Goal: Use online tool/utility: Utilize a website feature to perform a specific function

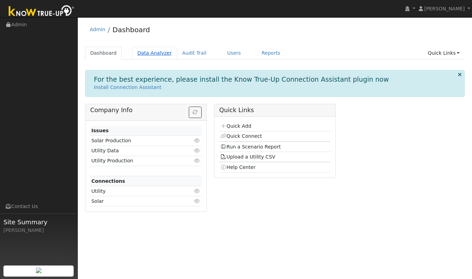
click at [162, 53] on link "Data Analyzer" at bounding box center [154, 53] width 45 height 13
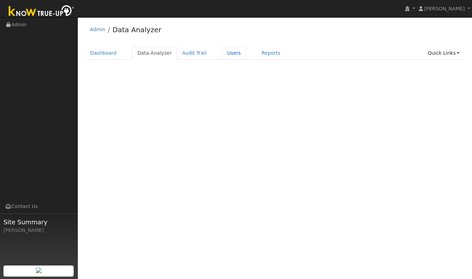
click at [229, 52] on link "Users" at bounding box center [234, 53] width 24 height 13
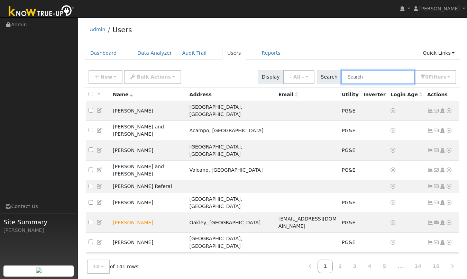
click at [376, 76] on input "text" at bounding box center [377, 77] width 73 height 14
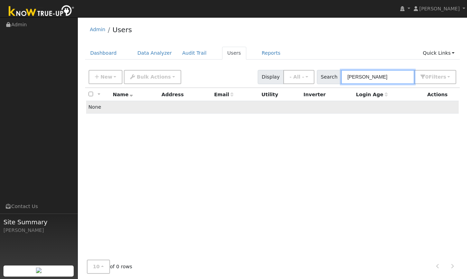
type input "[PERSON_NAME]"
click at [163, 113] on td "None" at bounding box center [272, 107] width 373 height 12
click at [93, 108] on td "None" at bounding box center [272, 107] width 373 height 12
click at [266, 52] on link "Reports" at bounding box center [271, 53] width 29 height 13
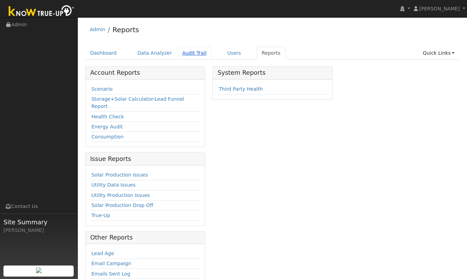
click at [193, 55] on link "Audit Trail" at bounding box center [194, 53] width 35 height 13
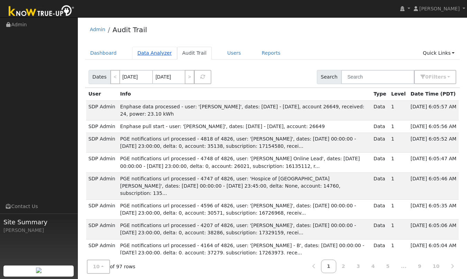
click at [146, 57] on link "Data Analyzer" at bounding box center [154, 53] width 45 height 13
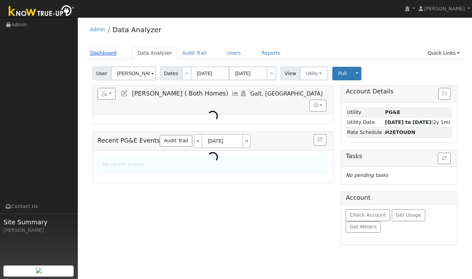
click at [95, 53] on link "Dashboard" at bounding box center [103, 53] width 37 height 13
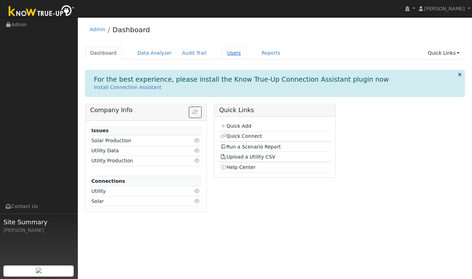
click at [226, 53] on link "Users" at bounding box center [234, 53] width 24 height 13
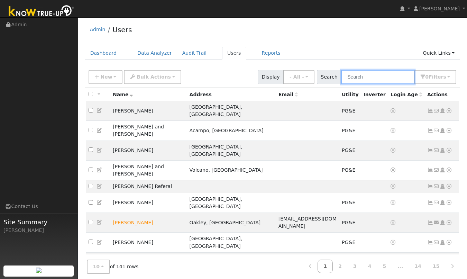
click at [365, 75] on input "text" at bounding box center [377, 77] width 73 height 14
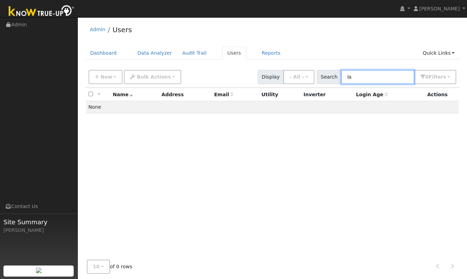
type input "t"
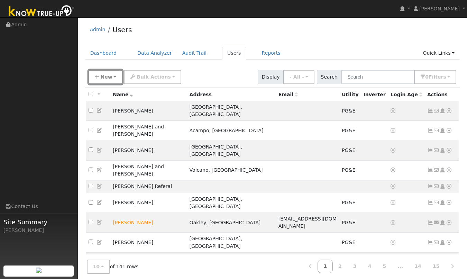
click at [102, 78] on span "New" at bounding box center [106, 77] width 12 height 6
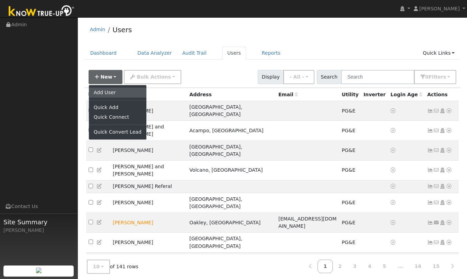
click at [110, 92] on link "Add User" at bounding box center [117, 93] width 57 height 10
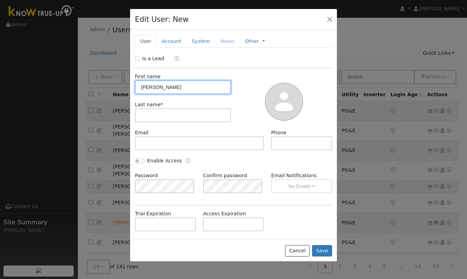
type input "Tara"
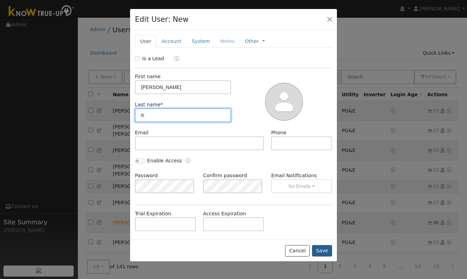
type input "K"
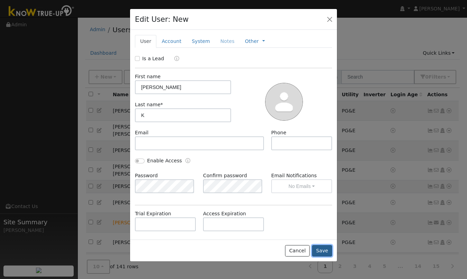
click at [321, 252] on button "Save" at bounding box center [322, 251] width 20 height 12
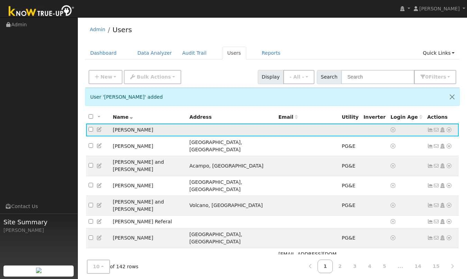
click at [449, 132] on icon at bounding box center [449, 129] width 6 height 5
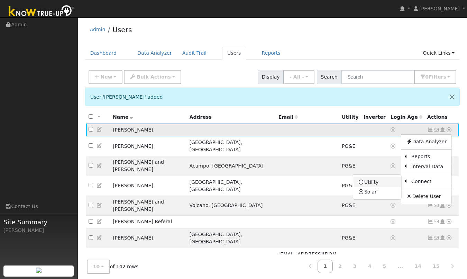
click at [370, 181] on link "Utility" at bounding box center [377, 182] width 48 height 10
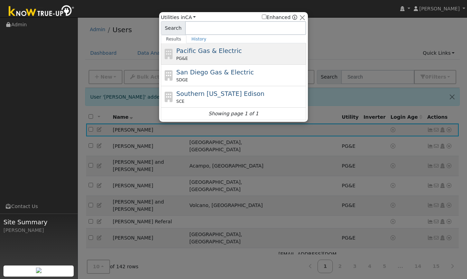
click at [192, 51] on span "Pacific Gas & Electric" at bounding box center [208, 50] width 65 height 7
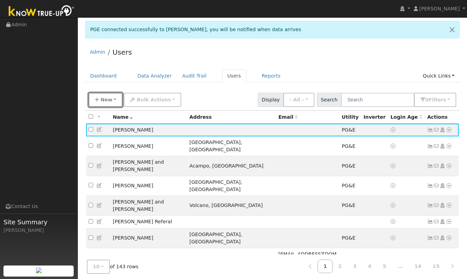
click at [105, 97] on span "New" at bounding box center [106, 100] width 12 height 6
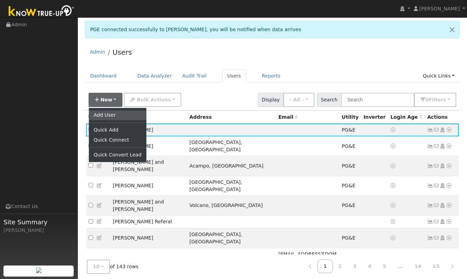
click at [112, 118] on link "Add User" at bounding box center [117, 115] width 57 height 10
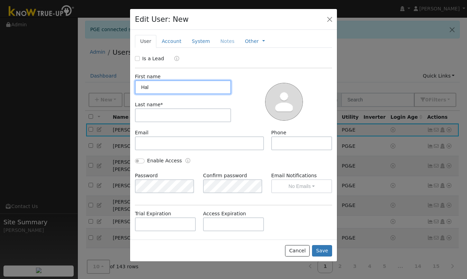
type input "Hal"
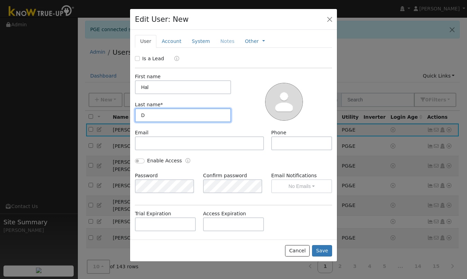
type input "D"
drag, startPoint x: 148, startPoint y: 114, endPoint x: 136, endPoint y: 113, distance: 12.1
click at [136, 113] on input "D" at bounding box center [183, 115] width 96 height 14
paste input "Dewalt"
type input "Dewalt"
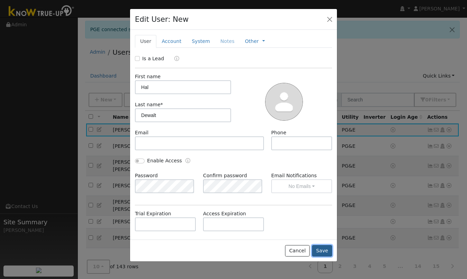
click at [325, 250] on button "Save" at bounding box center [322, 251] width 20 height 12
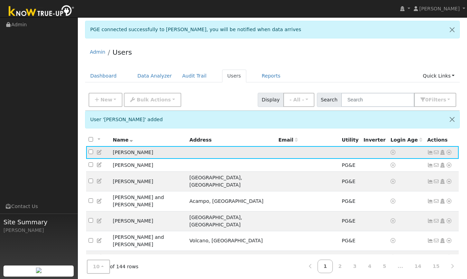
click at [449, 154] on icon at bounding box center [449, 152] width 6 height 5
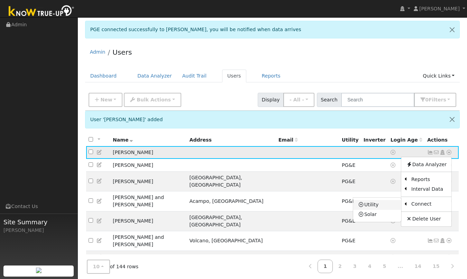
click at [380, 207] on link "Utility" at bounding box center [377, 205] width 48 height 10
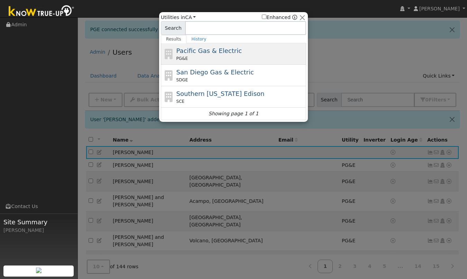
click at [181, 57] on span "PG&E" at bounding box center [181, 58] width 11 height 6
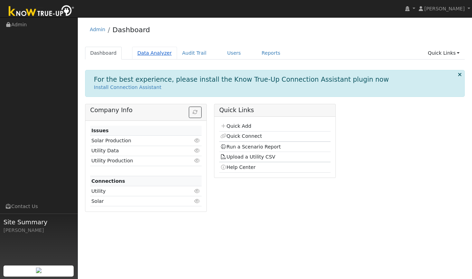
click at [148, 51] on link "Data Analyzer" at bounding box center [154, 53] width 45 height 13
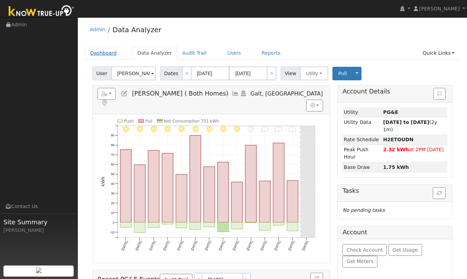
click at [106, 53] on link "Dashboard" at bounding box center [103, 53] width 37 height 13
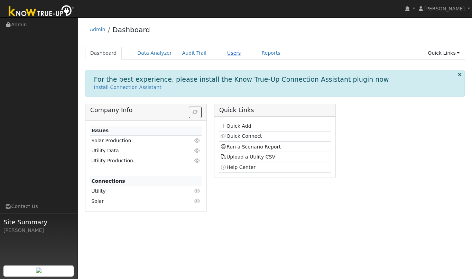
click at [228, 54] on link "Users" at bounding box center [234, 53] width 24 height 13
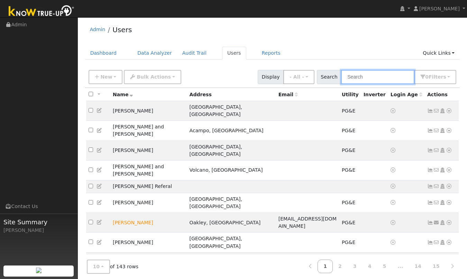
click at [392, 76] on input "text" at bounding box center [377, 77] width 73 height 14
type input "tar"
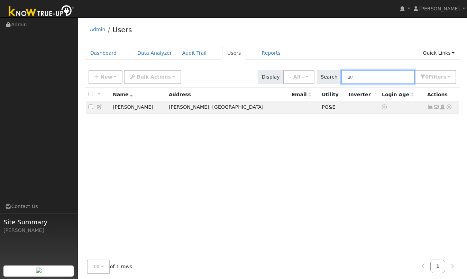
drag, startPoint x: 372, startPoint y: 74, endPoint x: 333, endPoint y: 77, distance: 38.5
click at [341, 76] on div "Search tar 0 Filter s My accounts Role Show - All - Show Leads Admin Billing Ad…" at bounding box center [387, 77] width 140 height 14
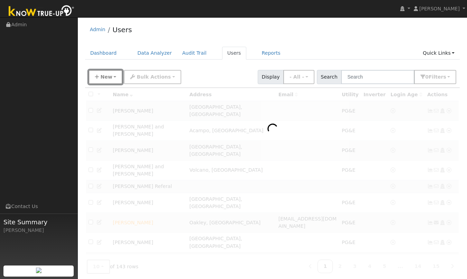
click at [110, 78] on span "New" at bounding box center [106, 77] width 12 height 6
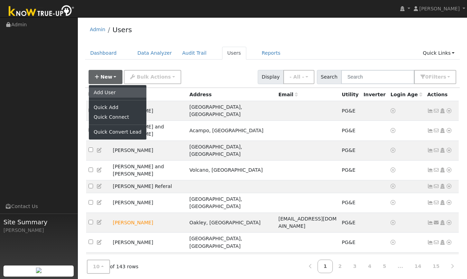
click at [112, 94] on link "Add User" at bounding box center [117, 93] width 57 height 10
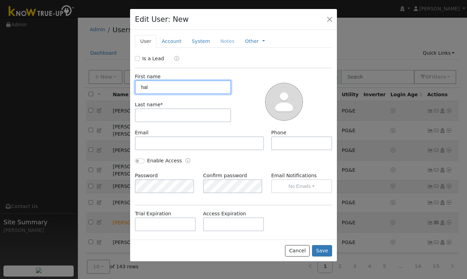
type input "hal"
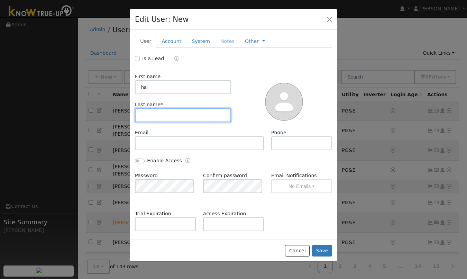
paste input "1436702357-0"
type input "1436702357-0"
drag, startPoint x: 176, startPoint y: 116, endPoint x: 129, endPoint y: 116, distance: 46.7
click at [131, 116] on div "Last name * 1436702357-0" at bounding box center [182, 111] width 103 height 21
type input "Dewalt"
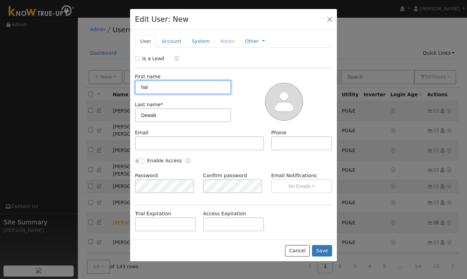
click at [144, 88] on input "hal" at bounding box center [183, 87] width 96 height 14
type input "Hal"
click at [324, 254] on button "Save" at bounding box center [322, 251] width 20 height 12
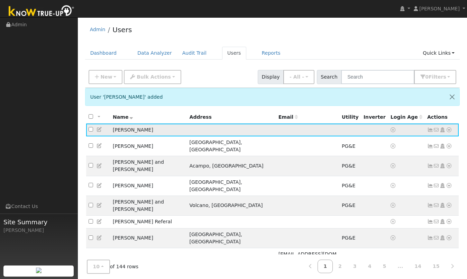
click at [449, 131] on icon at bounding box center [449, 129] width 6 height 5
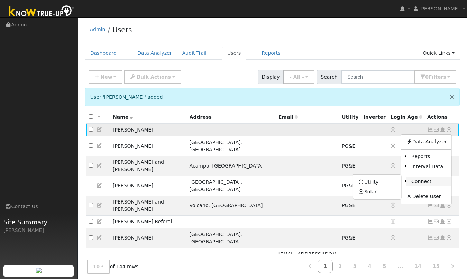
click at [420, 181] on link "Connect" at bounding box center [428, 181] width 45 height 10
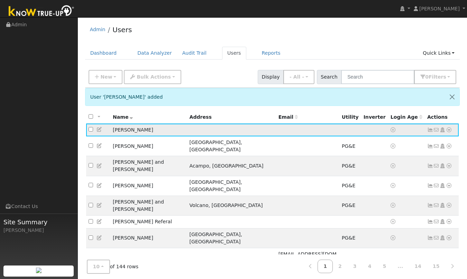
click at [447, 131] on icon at bounding box center [449, 129] width 6 height 5
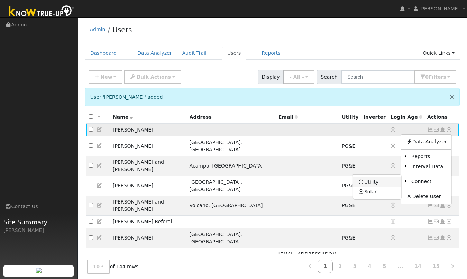
click at [380, 181] on link "Utility" at bounding box center [377, 182] width 48 height 10
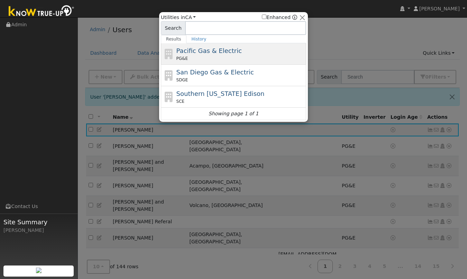
click at [214, 56] on div "PG&E" at bounding box center [240, 58] width 128 height 6
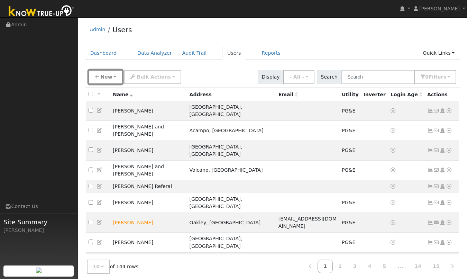
click at [106, 74] on span "New" at bounding box center [106, 77] width 12 height 6
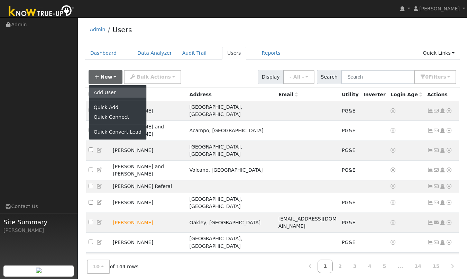
click at [106, 91] on link "Add User" at bounding box center [117, 93] width 57 height 10
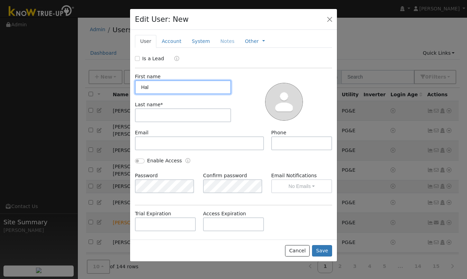
type input "Hal"
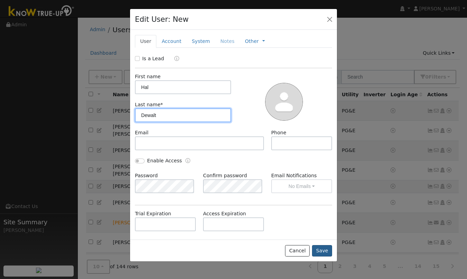
type input "Dewalt"
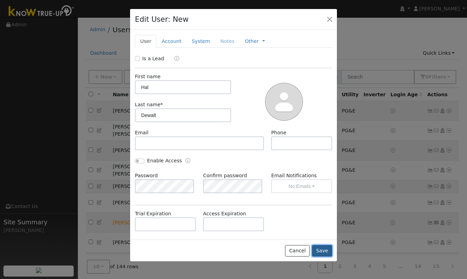
click at [321, 250] on button "Save" at bounding box center [322, 251] width 20 height 12
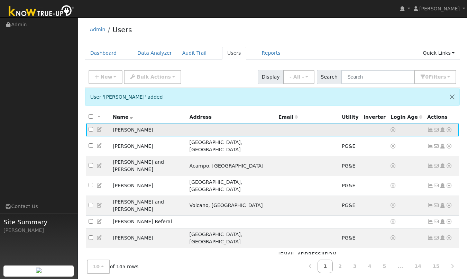
click at [450, 130] on icon at bounding box center [449, 129] width 6 height 5
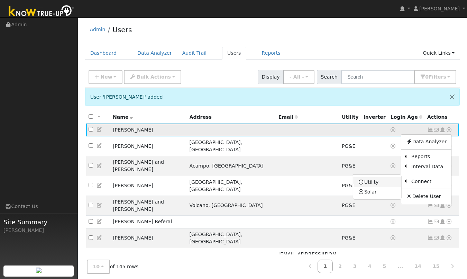
click at [378, 183] on link "Utility" at bounding box center [377, 182] width 48 height 10
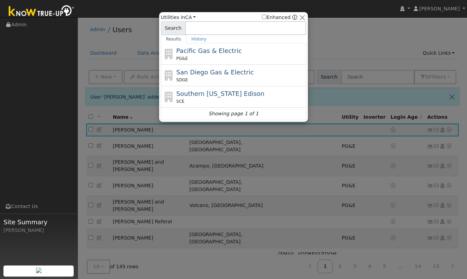
click at [233, 47] on span "Pacific Gas & Electric" at bounding box center [208, 50] width 65 height 7
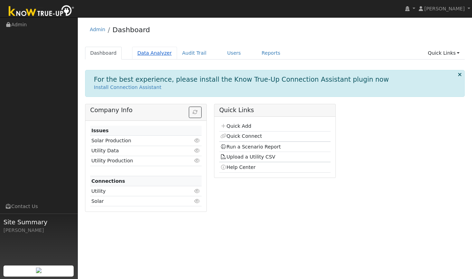
click at [152, 52] on link "Data Analyzer" at bounding box center [154, 53] width 45 height 13
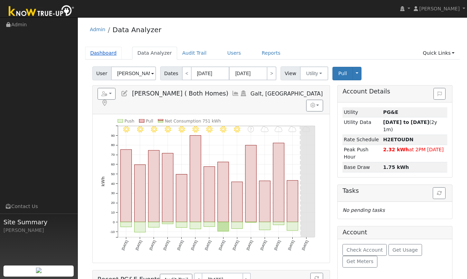
click at [100, 56] on link "Dashboard" at bounding box center [103, 53] width 37 height 13
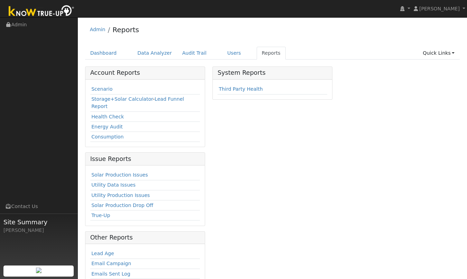
click at [105, 85] on td "Scenario" at bounding box center [145, 89] width 110 height 10
click at [106, 88] on link "Scenario" at bounding box center [101, 89] width 21 height 6
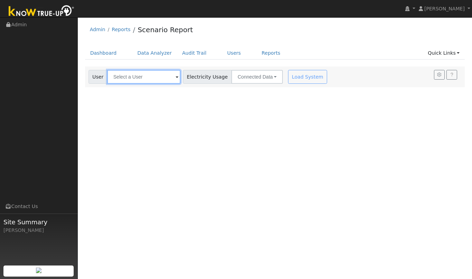
click at [150, 76] on input "text" at bounding box center [143, 77] width 73 height 14
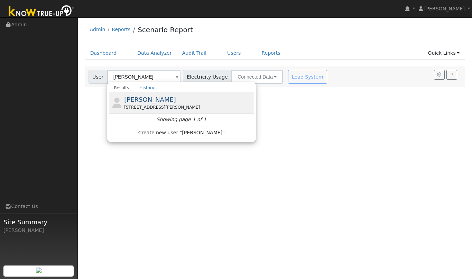
click at [136, 100] on span "Tara K" at bounding box center [150, 99] width 52 height 7
type input "Tara K"
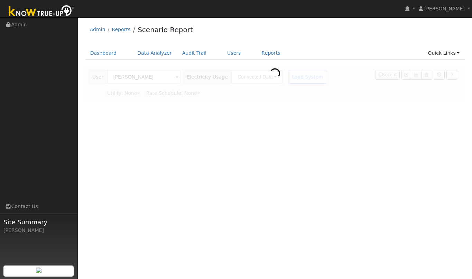
type input "Pacific Gas & Electric"
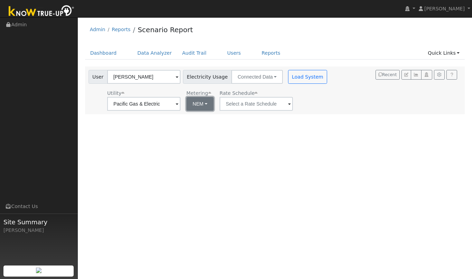
click at [195, 107] on button "NEM" at bounding box center [199, 104] width 27 height 14
click at [194, 130] on link "NBT" at bounding box center [203, 129] width 48 height 10
type input "E-ELEC"
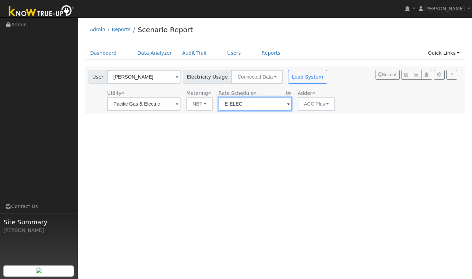
click at [264, 107] on input "E-ELEC" at bounding box center [255, 104] width 73 height 14
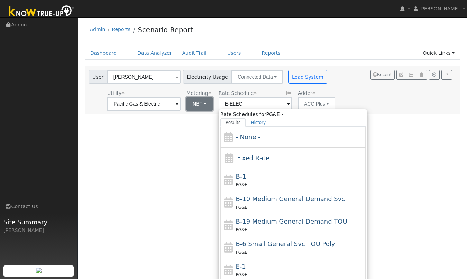
click at [193, 106] on button "NBT" at bounding box center [199, 104] width 26 height 14
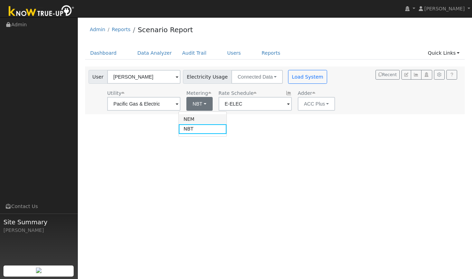
click at [192, 120] on link "NEM" at bounding box center [203, 119] width 48 height 10
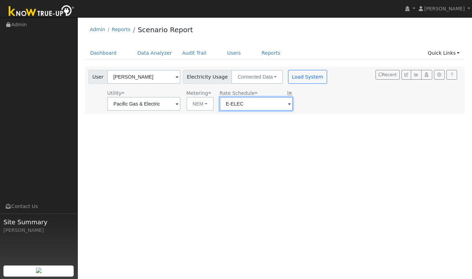
click at [237, 109] on input "E-ELEC" at bounding box center [256, 104] width 73 height 14
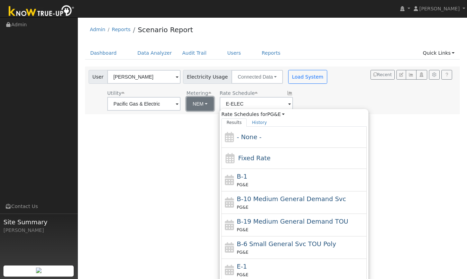
click at [186, 103] on button "NEM" at bounding box center [199, 104] width 27 height 14
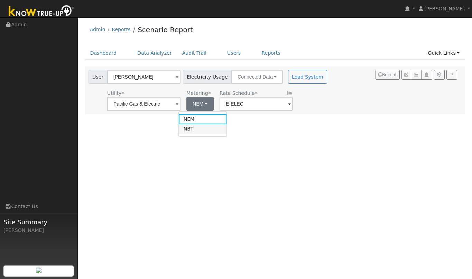
click at [196, 125] on link "NBT" at bounding box center [203, 129] width 48 height 10
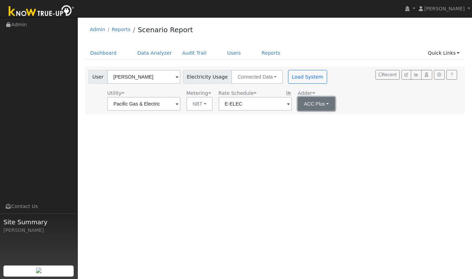
click at [315, 107] on button "ACC Plus" at bounding box center [317, 104] width 38 height 14
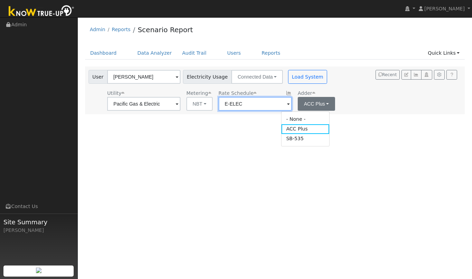
click at [248, 106] on input "E-ELEC" at bounding box center [255, 104] width 73 height 14
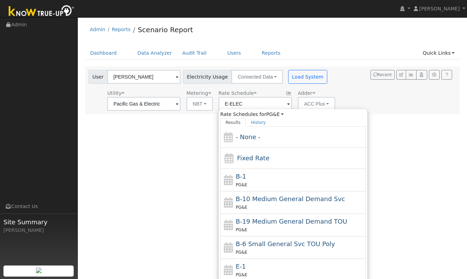
click at [165, 126] on div "User Profile First name Last name Email Email Notifications No Emails No Emails…" at bounding box center [272, 148] width 389 height 262
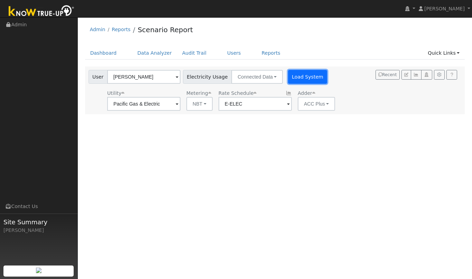
click at [299, 79] on button "Load System" at bounding box center [307, 77] width 39 height 14
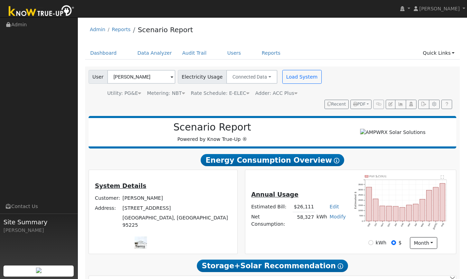
scroll to position [124, 0]
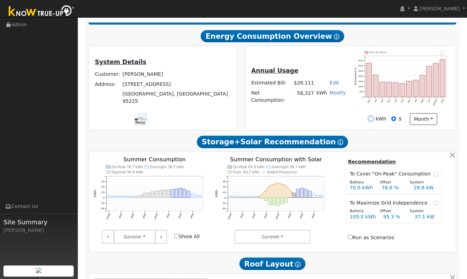
click at [371, 116] on input "kWh" at bounding box center [370, 118] width 5 height 5
radio input "true"
radio input "false"
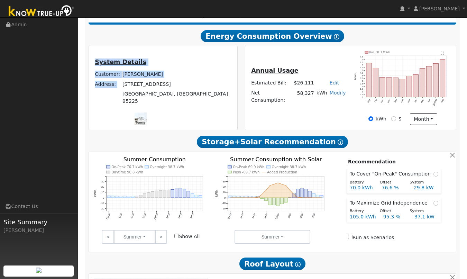
drag, startPoint x: 127, startPoint y: 84, endPoint x: 169, endPoint y: 97, distance: 44.4
click at [169, 97] on div "System Details Customer: Tara K Address: 2869 E Hwy 12 Burson, CA 95225" at bounding box center [163, 81] width 146 height 49
copy table "System Details Customer: Tara K Address:"
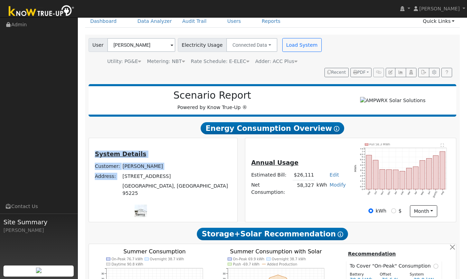
scroll to position [39, 0]
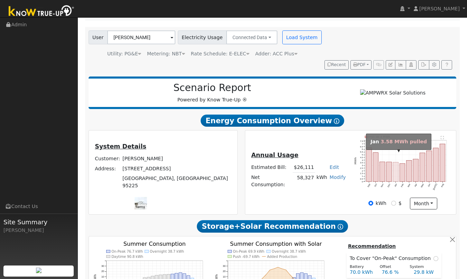
click at [396, 162] on rect "onclick=""" at bounding box center [396, 171] width 6 height 19
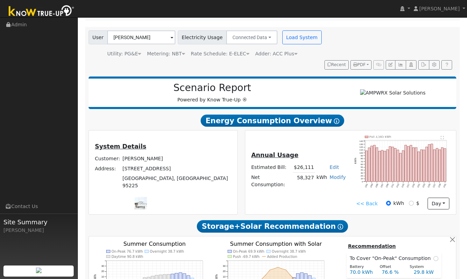
click at [367, 200] on link "<< Back" at bounding box center [366, 203] width 21 height 7
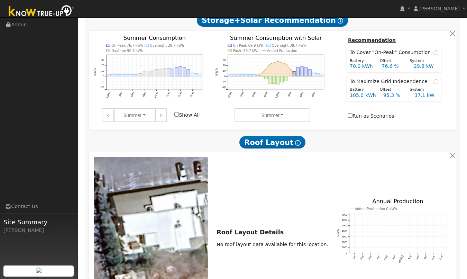
scroll to position [393, 0]
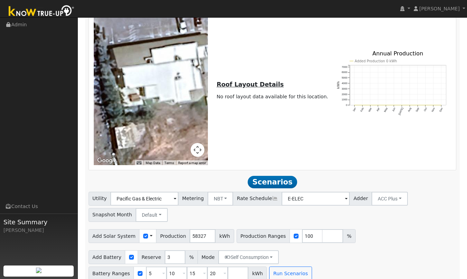
click at [272, 176] on span "Scenarios" at bounding box center [272, 182] width 49 height 12
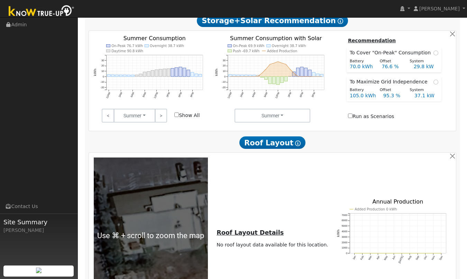
scroll to position [59, 0]
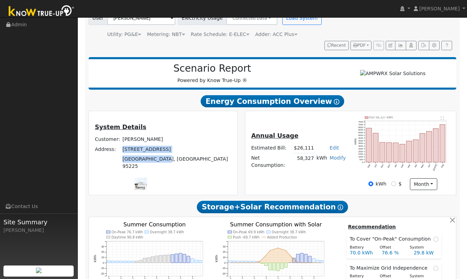
drag, startPoint x: 165, startPoint y: 159, endPoint x: 123, endPoint y: 152, distance: 42.9
click at [123, 152] on tbody "Customer: Tara K Address: 2869 E Hwy 12 Burson, CA 95225" at bounding box center [163, 153] width 139 height 37
copy tbody "2869 E Hwy 12 Burson, CA 95225"
